Goal: Book appointment/travel/reservation

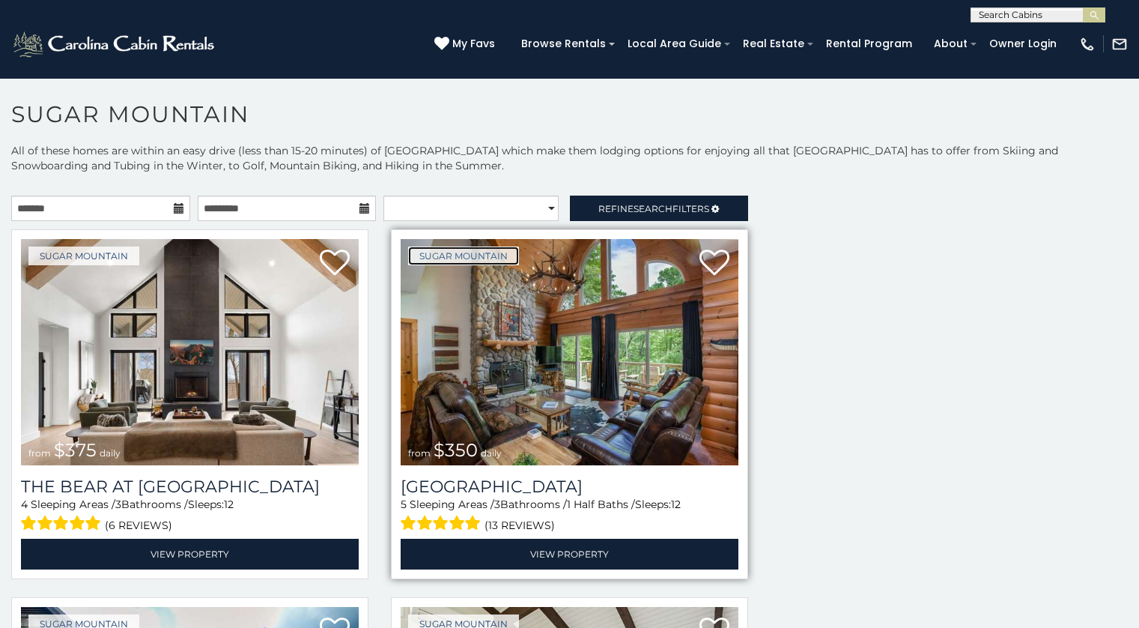
click at [426, 258] on link "Sugar Mountain" at bounding box center [463, 255] width 111 height 19
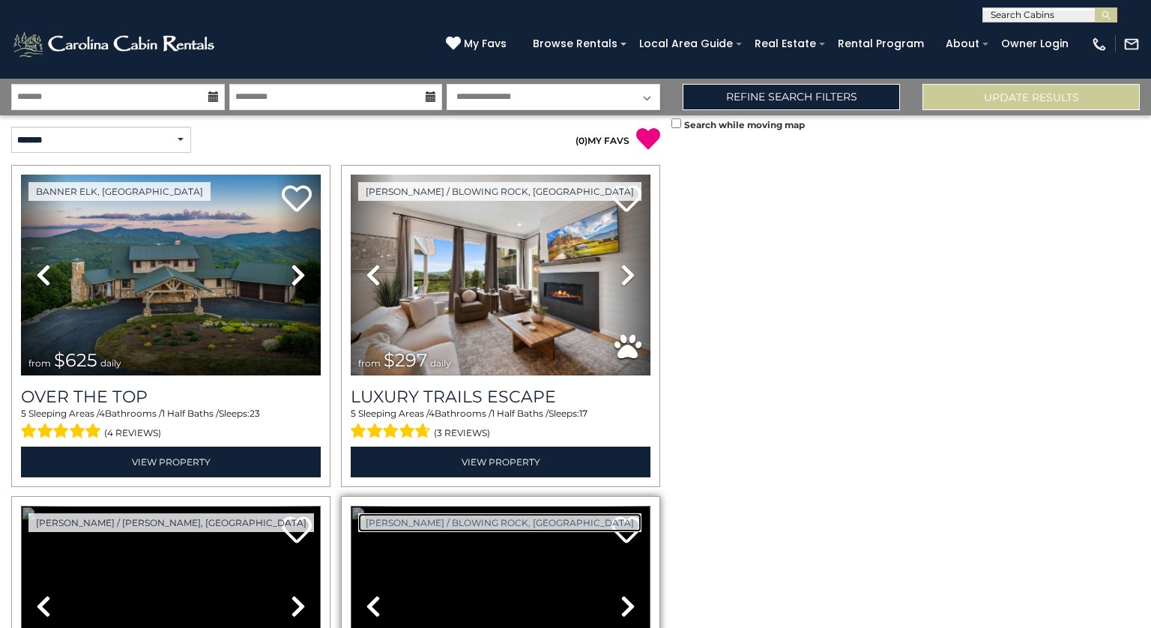
click at [466, 526] on link "[PERSON_NAME] / Blowing Rock, [GEOGRAPHIC_DATA]" at bounding box center [499, 522] width 283 height 19
